Goal: Task Accomplishment & Management: Manage account settings

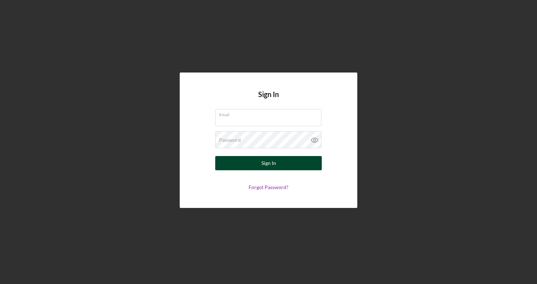
type input "[PERSON_NAME][EMAIL_ADDRESS][DOMAIN_NAME]"
click at [273, 164] on div "Sign In" at bounding box center [269, 163] width 15 height 14
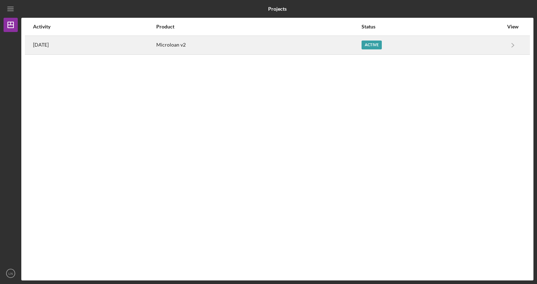
click at [382, 43] on div "Active" at bounding box center [372, 45] width 20 height 9
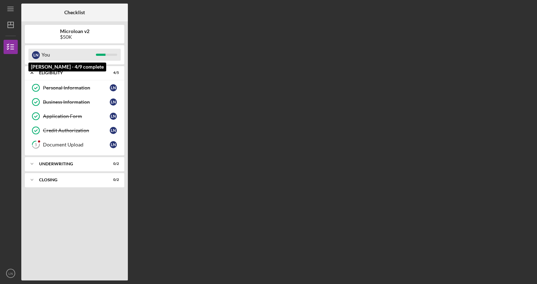
click at [71, 54] on div "You" at bounding box center [69, 55] width 54 height 12
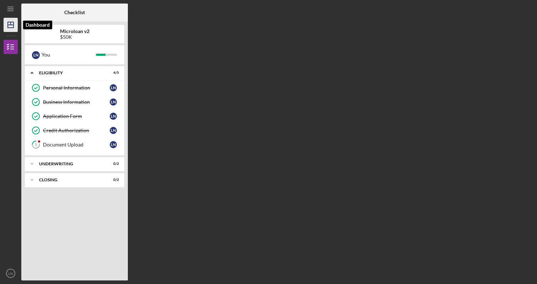
click at [13, 27] on icon "Icon/Dashboard" at bounding box center [11, 25] width 18 height 18
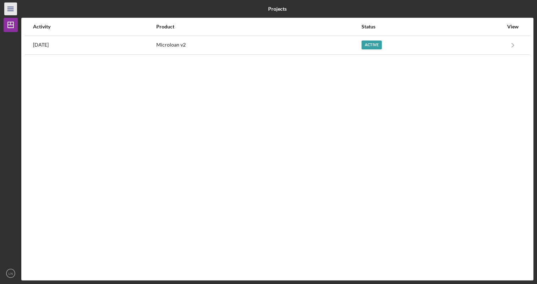
click at [8, 11] on line "button" at bounding box center [10, 11] width 6 height 0
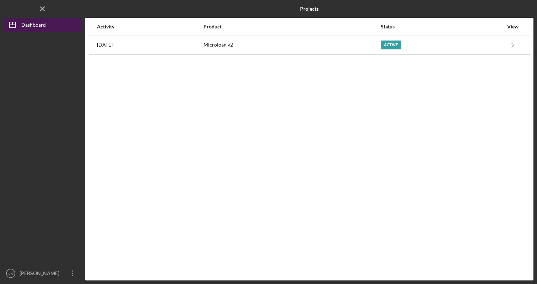
click at [35, 24] on div "Dashboard" at bounding box center [33, 26] width 25 height 16
click at [42, 10] on icon "Icon/Menu Close" at bounding box center [43, 9] width 16 height 16
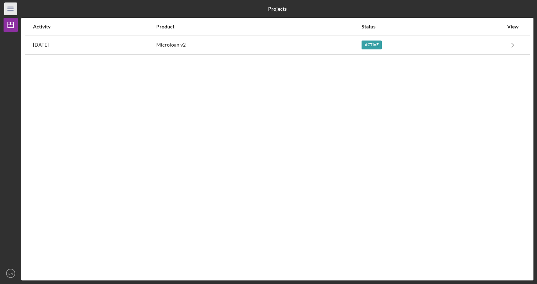
click at [14, 11] on icon "Icon/Menu" at bounding box center [11, 9] width 16 height 16
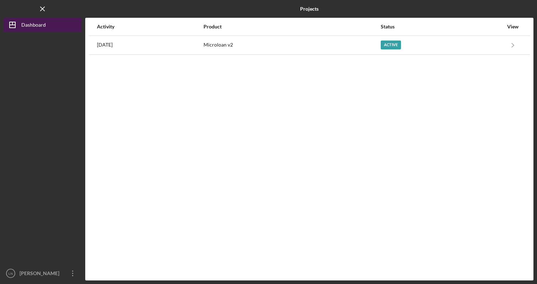
click at [22, 26] on div "Dashboard" at bounding box center [33, 26] width 25 height 16
click at [40, 7] on icon "Icon/Menu Close" at bounding box center [43, 9] width 16 height 16
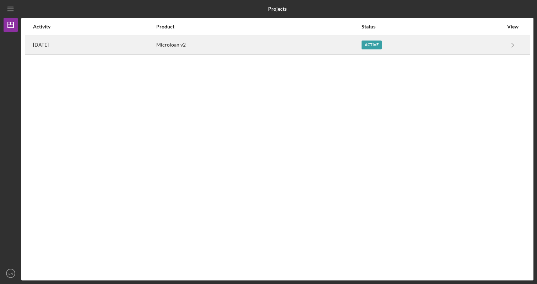
click at [82, 44] on div "[DATE]" at bounding box center [94, 45] width 123 height 18
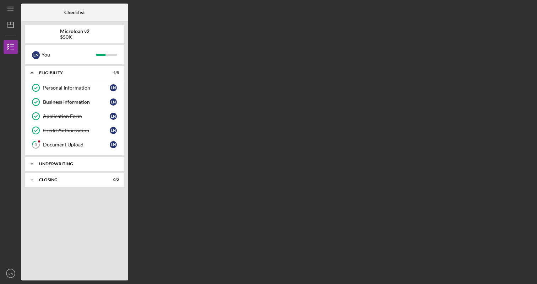
click at [33, 163] on icon "Icon/Expander" at bounding box center [32, 164] width 14 height 14
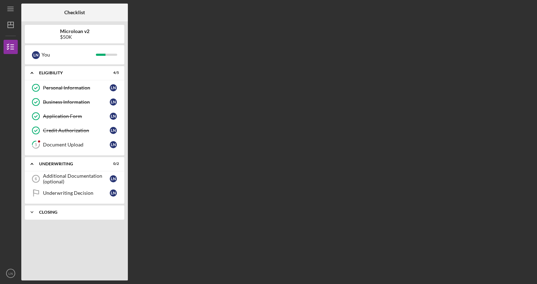
click at [34, 212] on icon "Icon/Expander" at bounding box center [32, 212] width 14 height 14
